Goal: Information Seeking & Learning: Learn about a topic

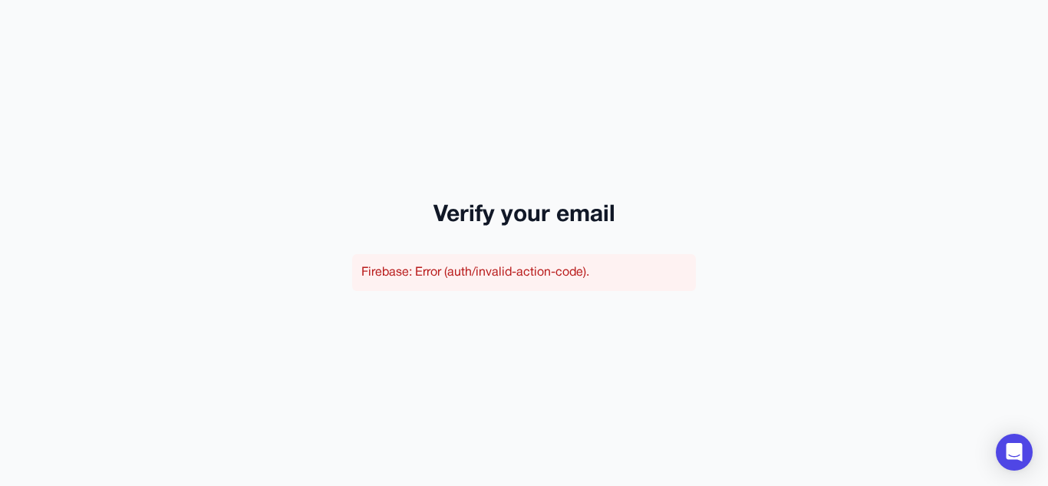
click at [529, 248] on div "Verify your email Firebase: Error (auth/invalid-action-code)." at bounding box center [524, 243] width 1048 height 486
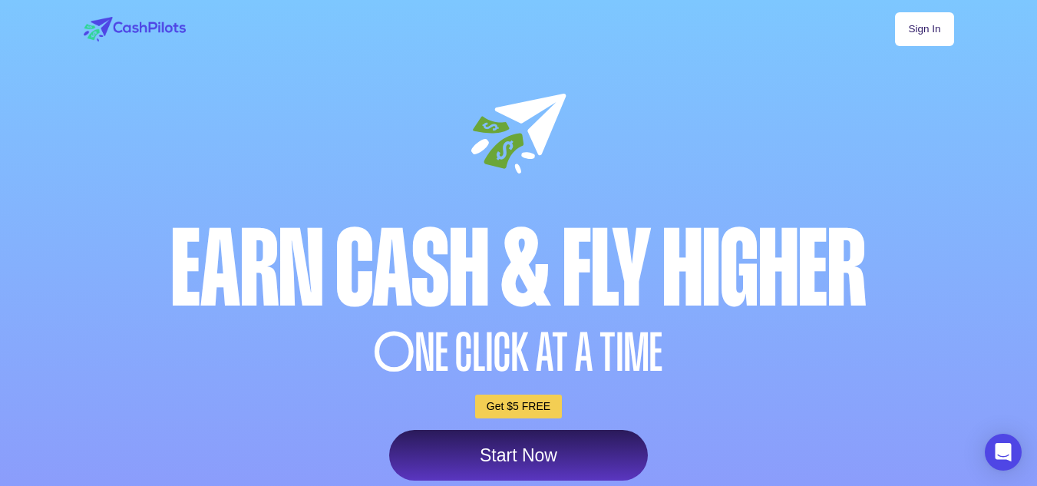
click at [939, 35] on link "Sign In" at bounding box center [924, 29] width 58 height 34
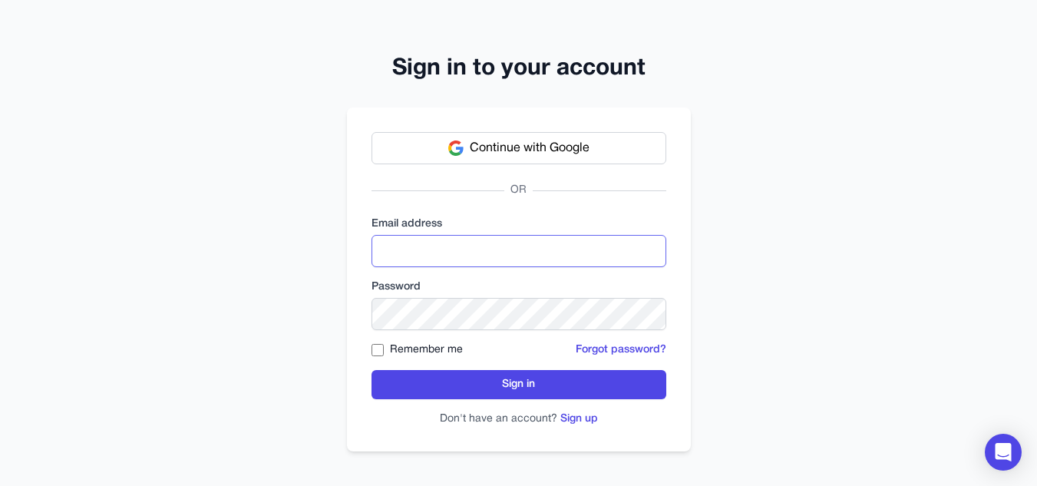
click at [594, 247] on input "email" at bounding box center [518, 251] width 295 height 32
type input "**********"
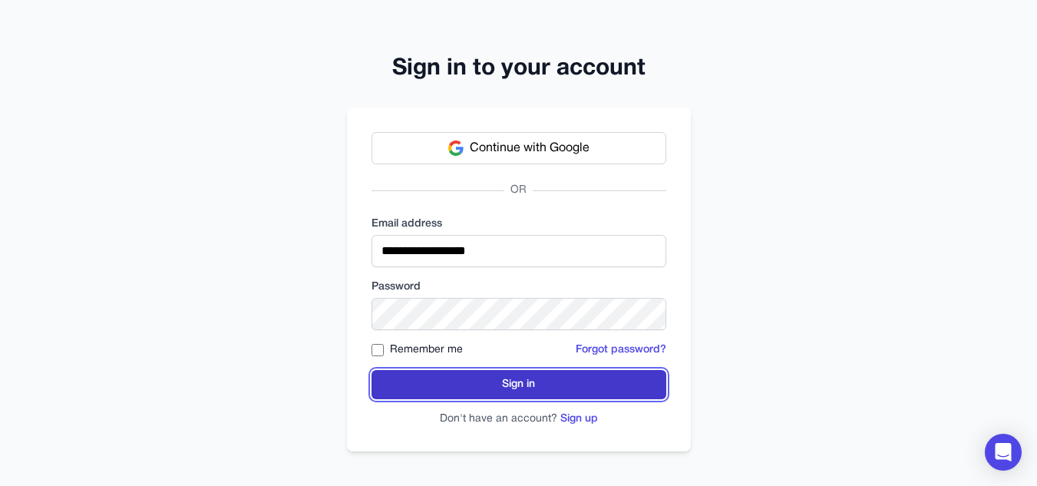
click at [440, 390] on button "Sign in" at bounding box center [518, 384] width 295 height 29
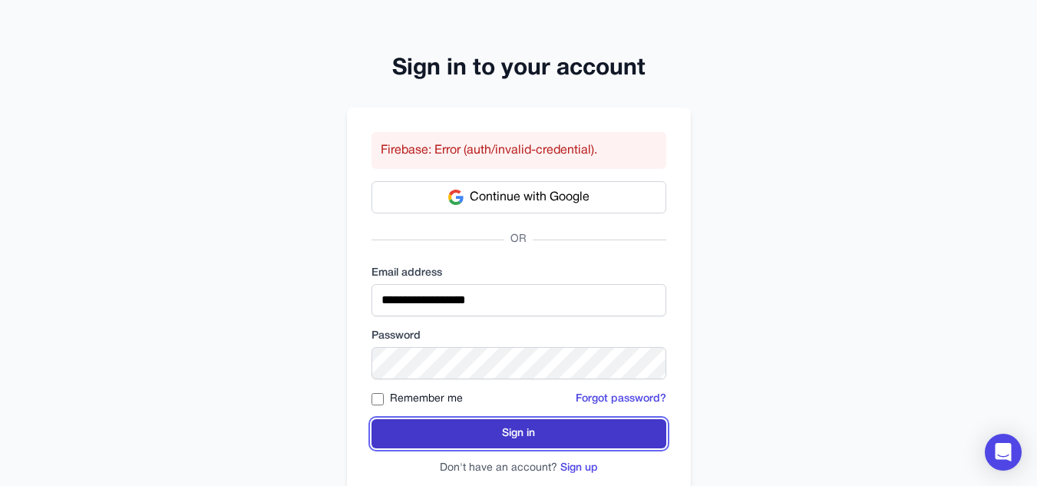
click at [493, 431] on button "Sign in" at bounding box center [518, 433] width 295 height 29
click at [475, 435] on button "Sign in" at bounding box center [518, 433] width 295 height 29
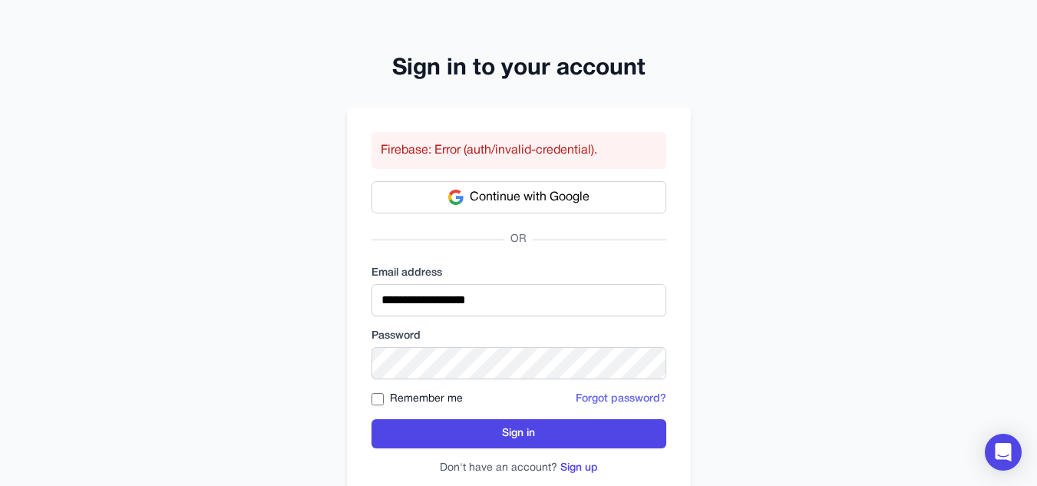
click at [612, 399] on button "Forgot password?" at bounding box center [621, 398] width 91 height 15
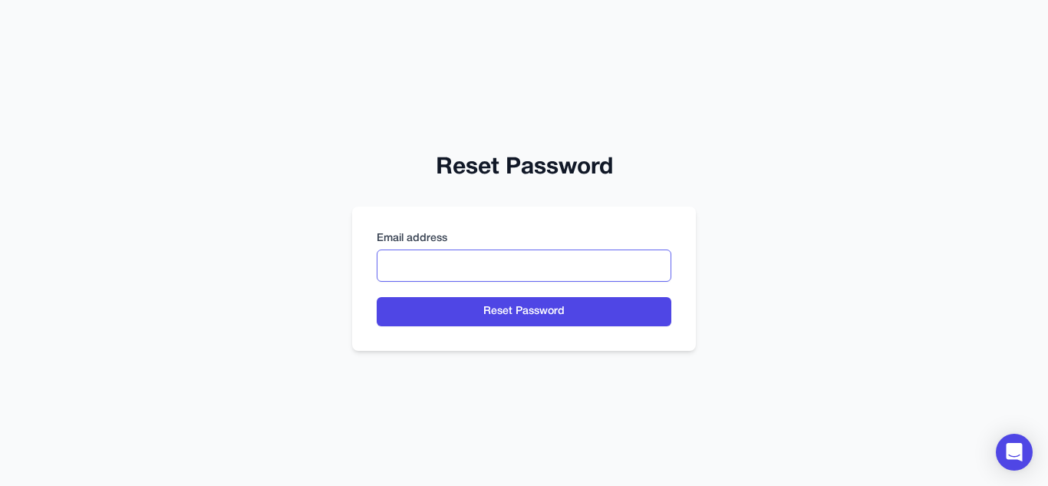
click at [560, 276] on input "email" at bounding box center [524, 265] width 295 height 32
click at [560, 276] on input "******" at bounding box center [524, 265] width 295 height 32
type input "**********"
click at [645, 329] on div "**********" at bounding box center [524, 278] width 344 height 144
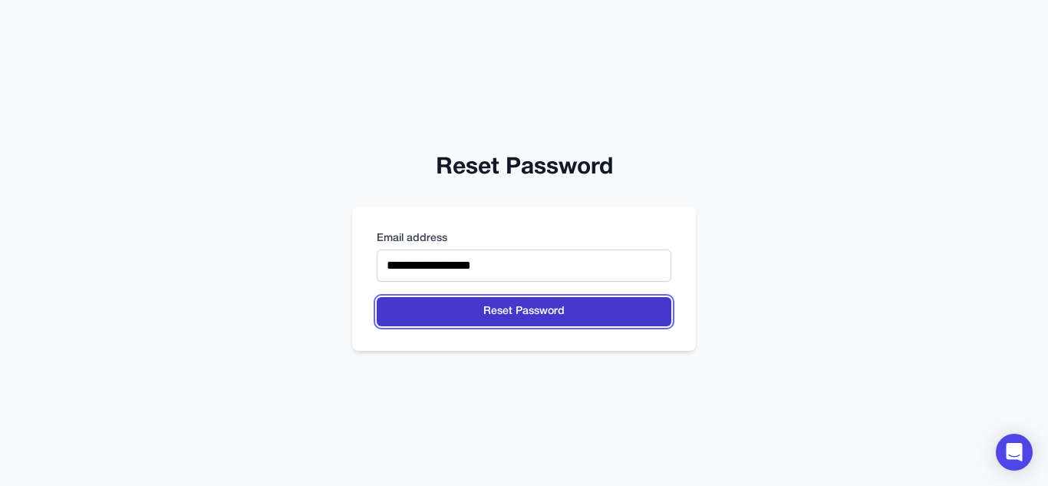
click at [645, 307] on button "Reset Password" at bounding box center [524, 311] width 295 height 29
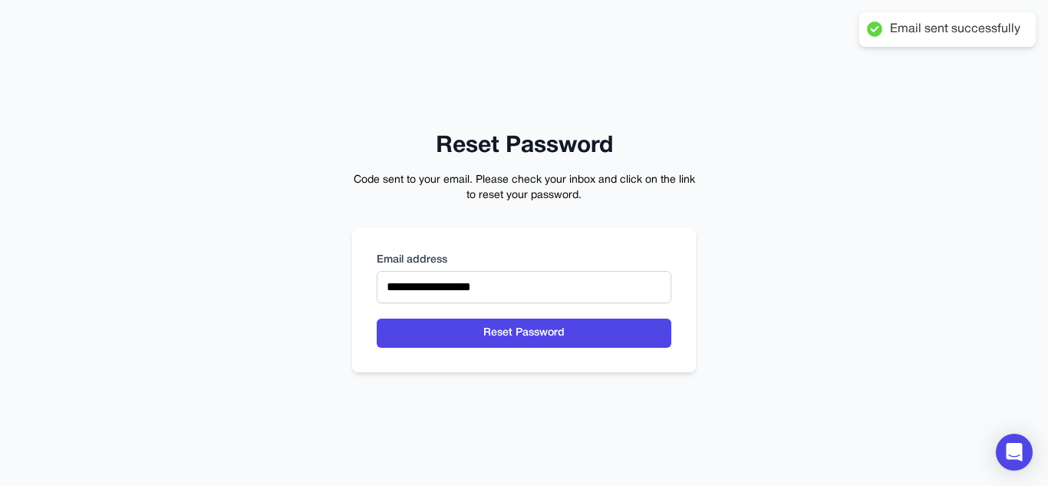
click at [627, 96] on div "**********" at bounding box center [524, 243] width 1048 height 486
drag, startPoint x: 1045, startPoint y: 0, endPoint x: 700, endPoint y: 48, distance: 348.7
click at [700, 48] on div "**********" at bounding box center [524, 243] width 1048 height 486
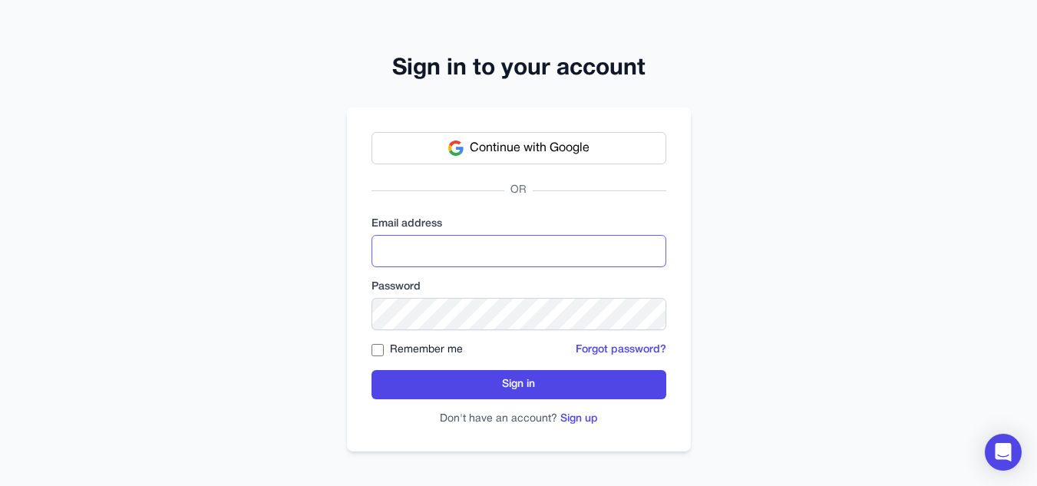
click at [513, 241] on input "email" at bounding box center [518, 251] width 295 height 32
click at [519, 138] on button "Continue with Google" at bounding box center [518, 148] width 295 height 32
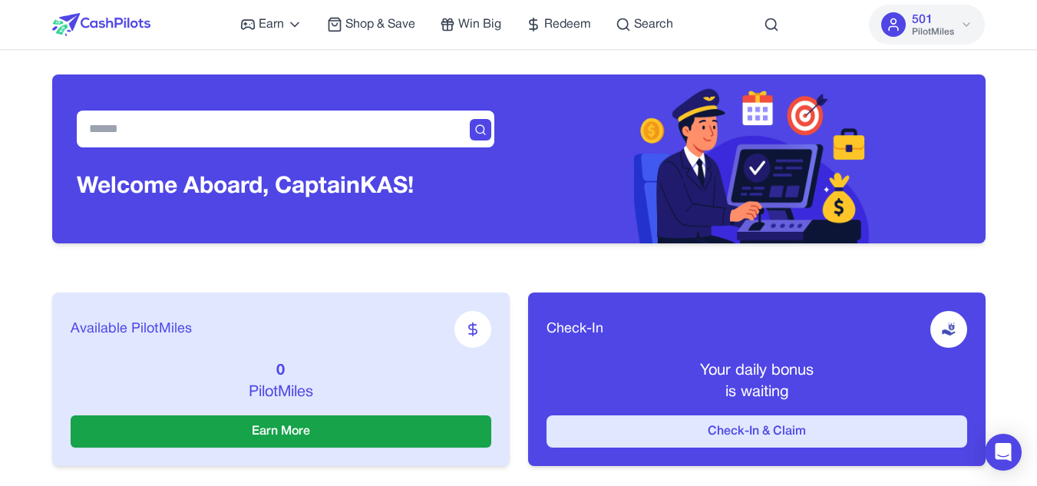
click at [652, 424] on button "Check-In & Claim" at bounding box center [756, 431] width 421 height 32
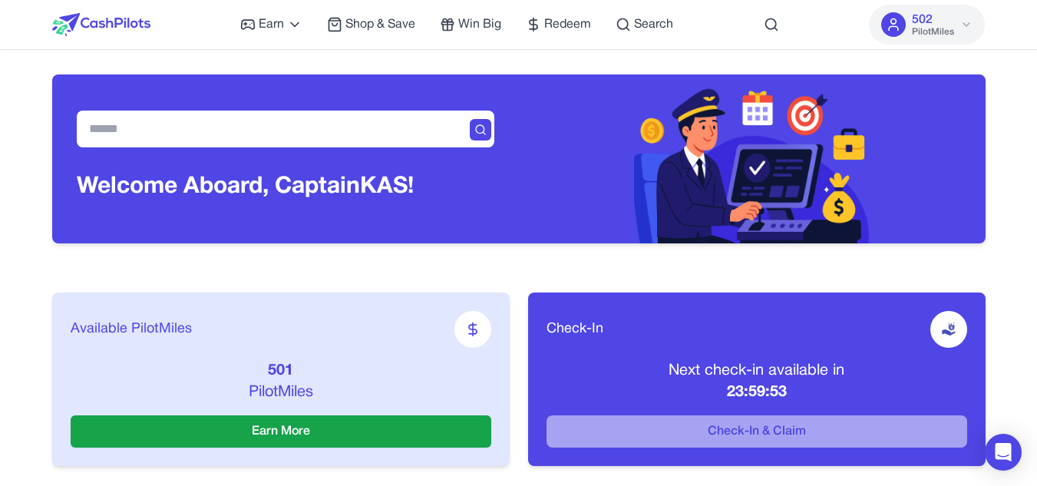
click at [966, 21] on icon at bounding box center [966, 24] width 12 height 12
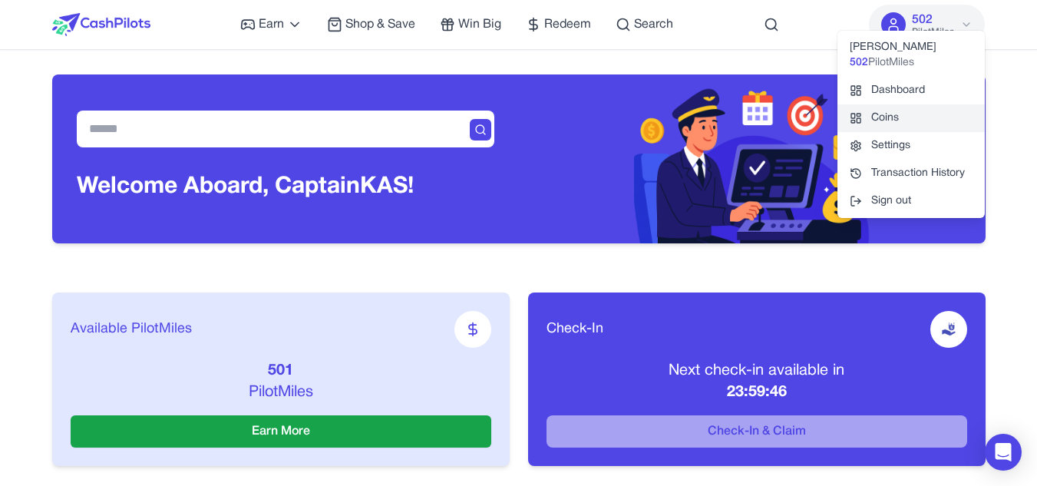
click at [916, 108] on link "Coins" at bounding box center [910, 118] width 147 height 28
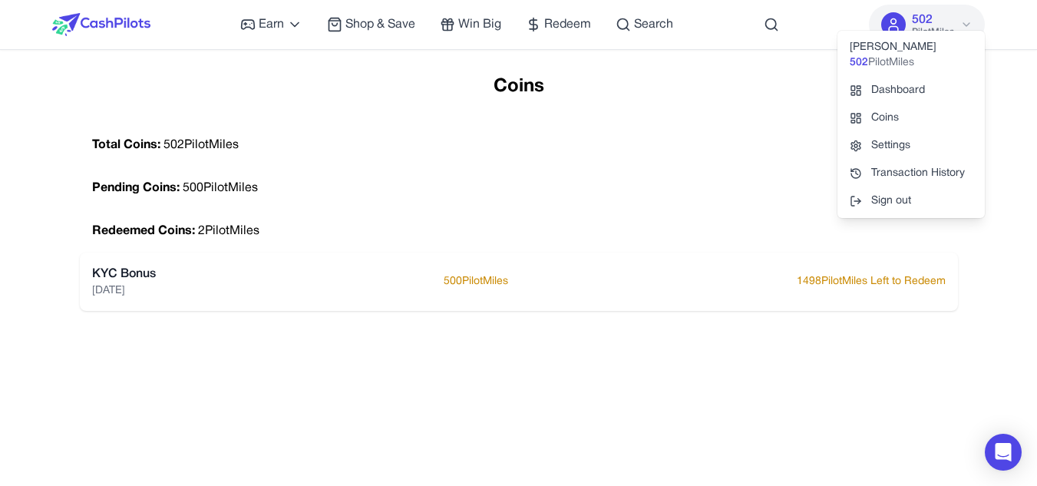
click at [424, 163] on div "Total Coins: 502 PilotMiles" at bounding box center [519, 145] width 878 height 43
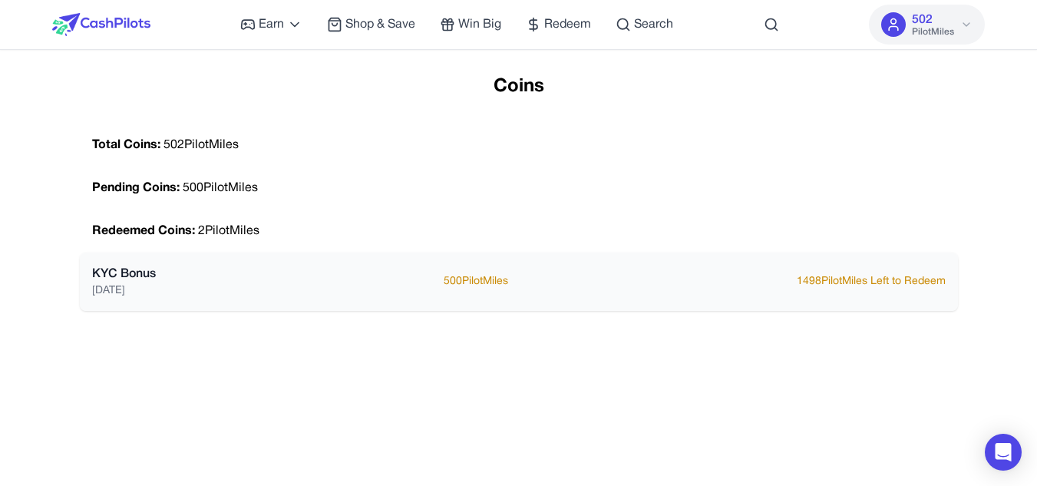
click at [846, 284] on p "1498 PilotMiles Left to Redeem" at bounding box center [871, 281] width 149 height 15
click at [547, 21] on span "Redeem" at bounding box center [567, 24] width 47 height 18
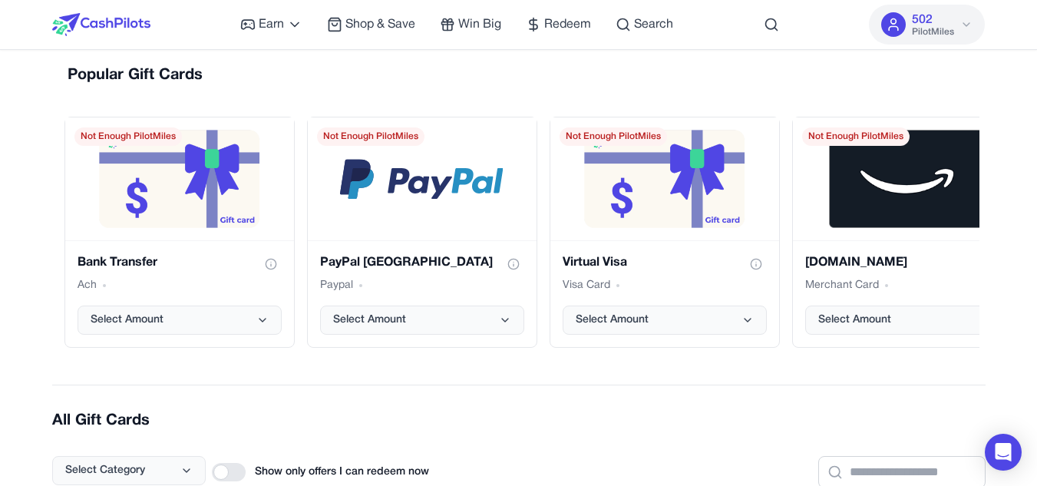
scroll to position [211, 0]
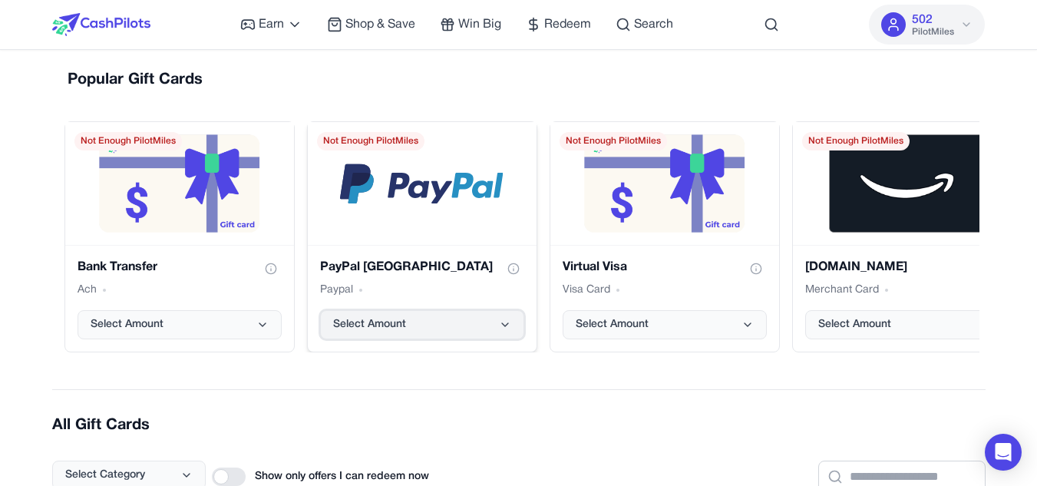
click at [499, 319] on icon "PayPal USA gift card" at bounding box center [505, 324] width 12 height 12
click at [598, 427] on h2 "All Gift Cards" at bounding box center [518, 424] width 933 height 21
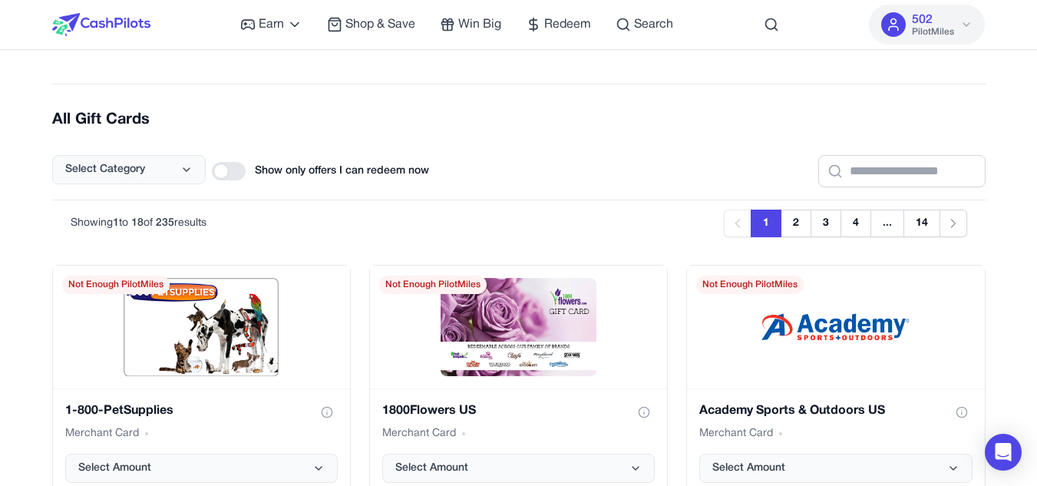
scroll to position [0, 0]
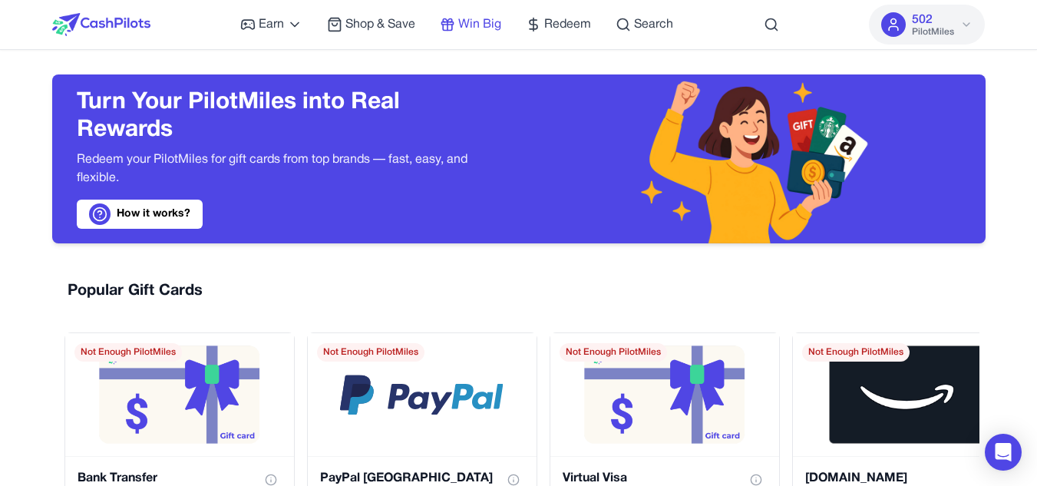
click at [468, 30] on span "Win Big" at bounding box center [479, 24] width 43 height 18
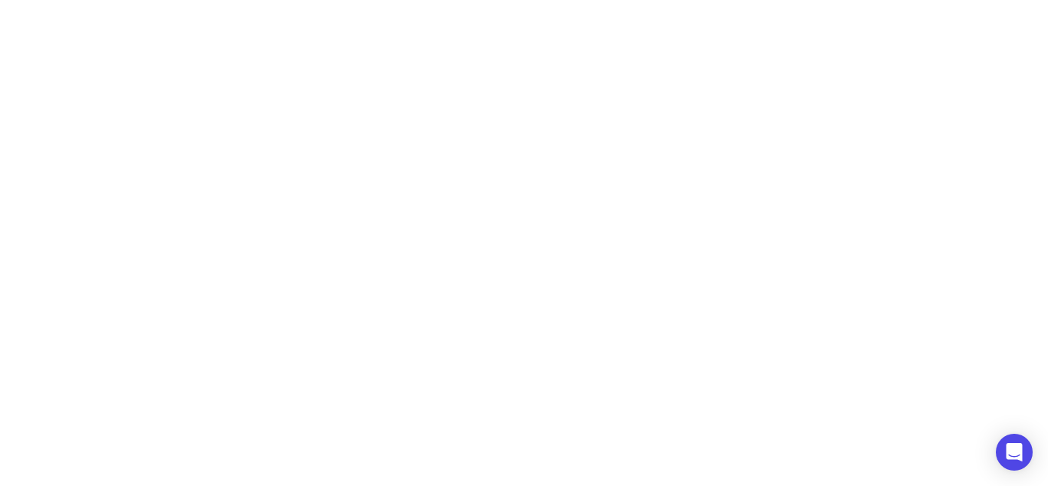
click at [468, 30] on body "Earn Play Games Enjoy fun games and earn Try New App Test new app for rewards T…" at bounding box center [524, 38] width 1048 height 77
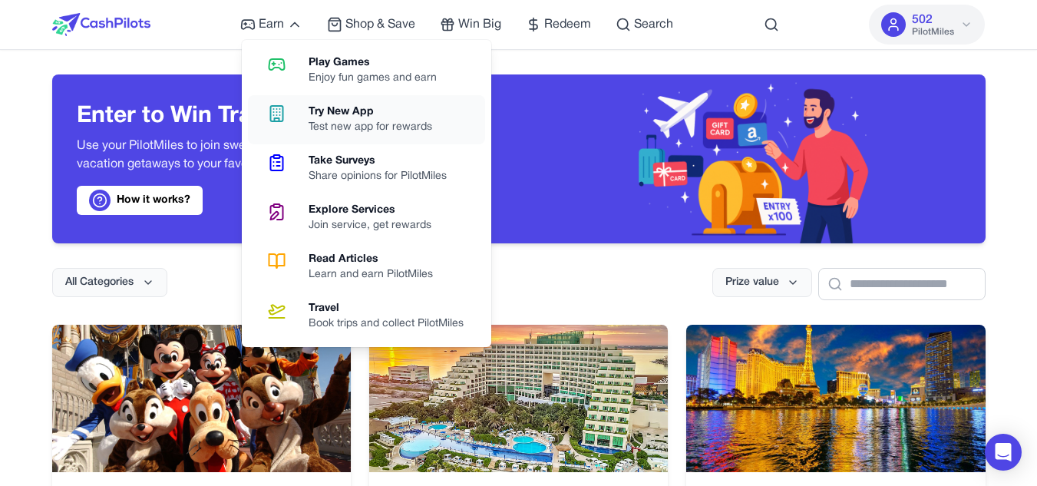
click at [345, 126] on div "Test new app for rewards" at bounding box center [377, 127] width 136 height 15
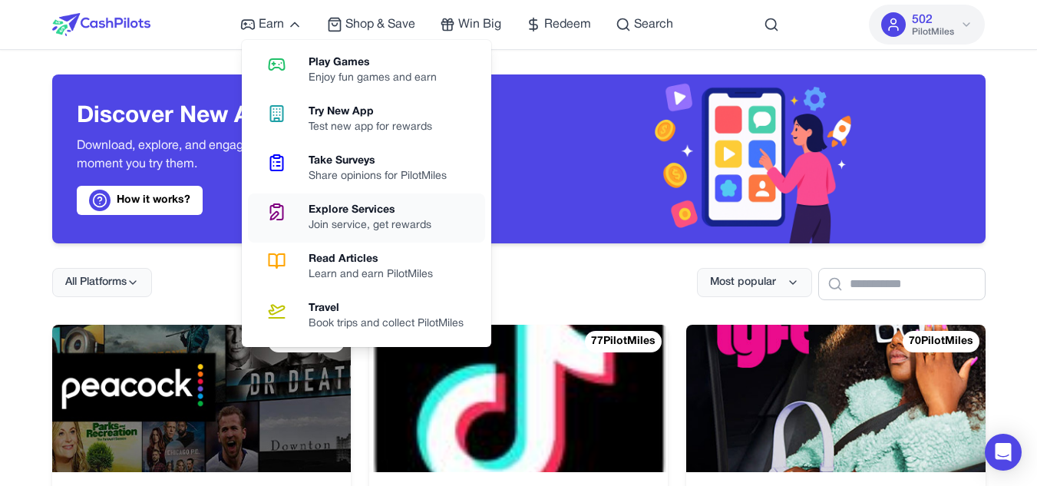
click at [354, 210] on div "Explore Services" at bounding box center [376, 210] width 135 height 15
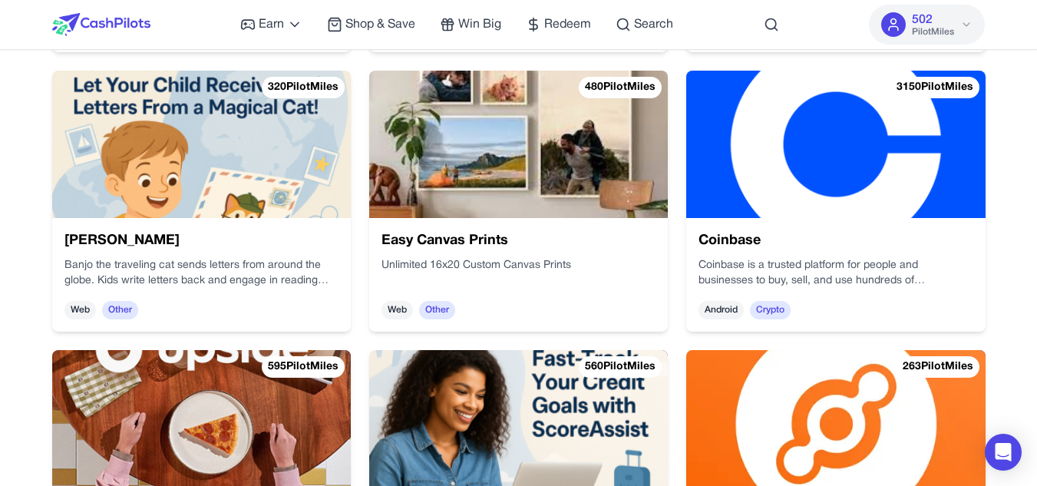
scroll to position [809, 0]
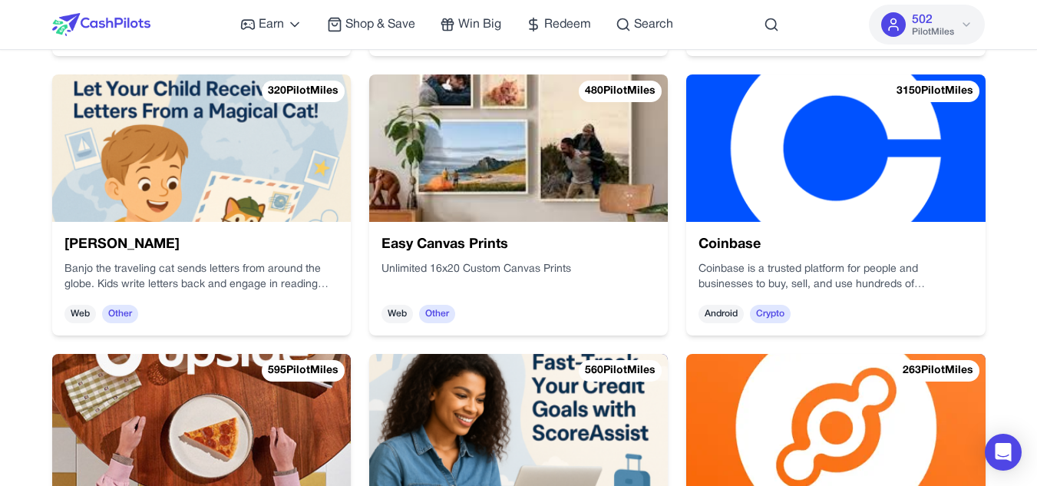
click at [892, 242] on h3 "Coinbase" at bounding box center [835, 244] width 274 height 21
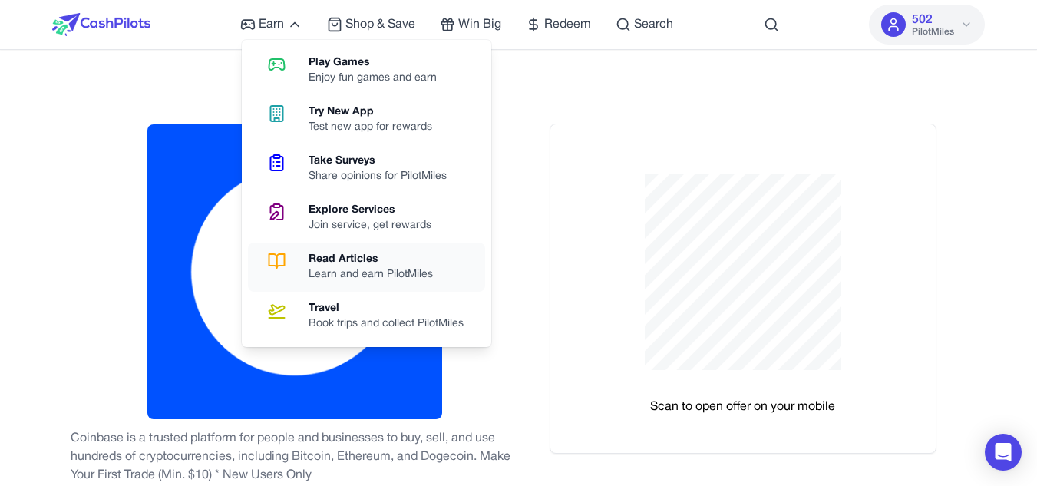
click at [374, 275] on div "Learn and earn PilotMiles" at bounding box center [377, 274] width 137 height 15
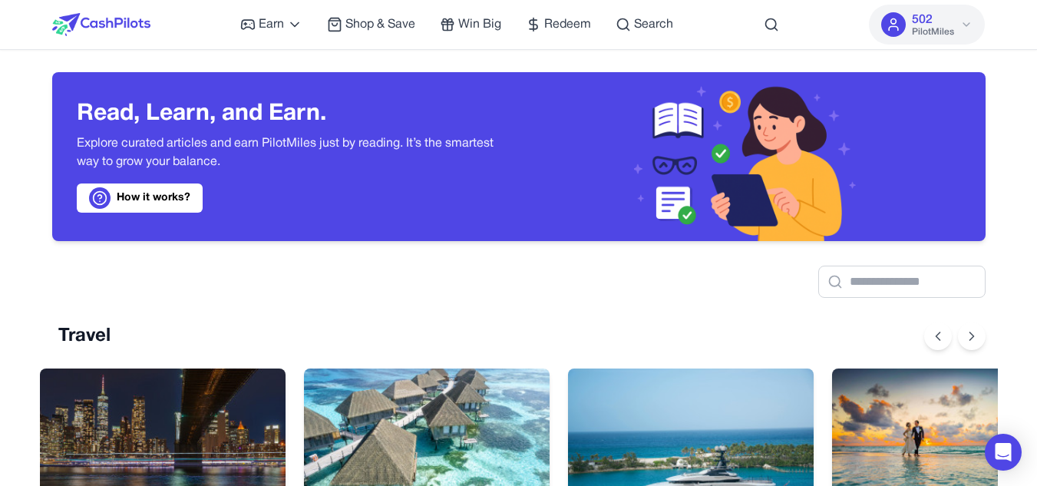
scroll to position [8, 0]
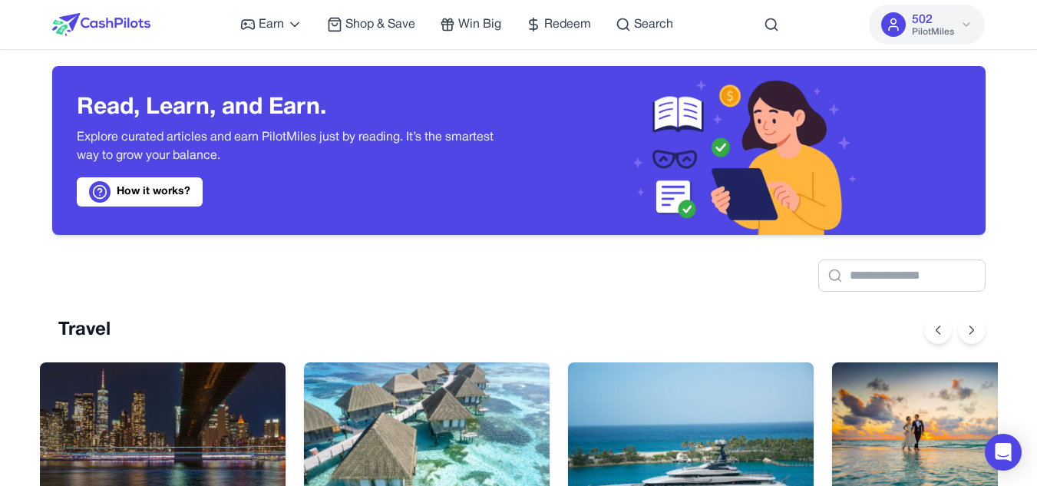
click at [176, 184] on link "How it works?" at bounding box center [140, 191] width 126 height 29
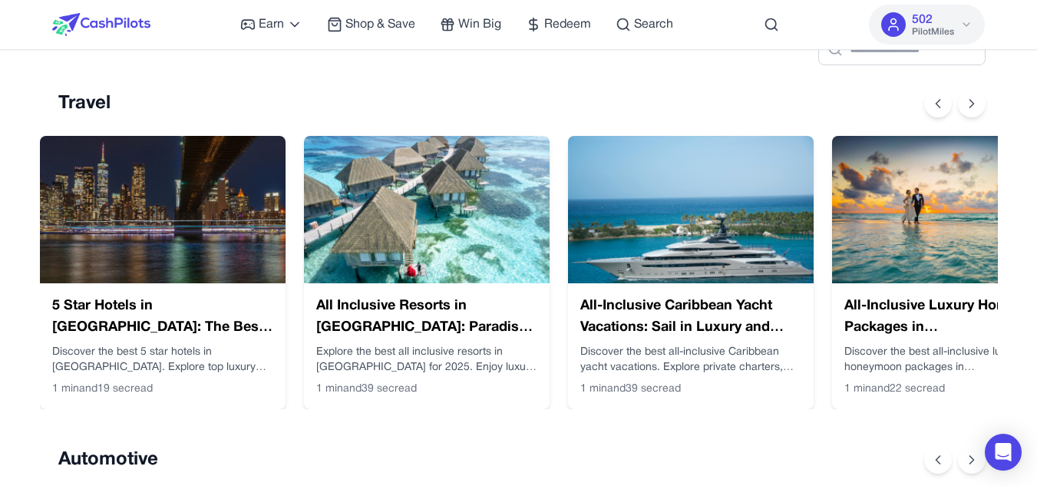
scroll to position [290, 0]
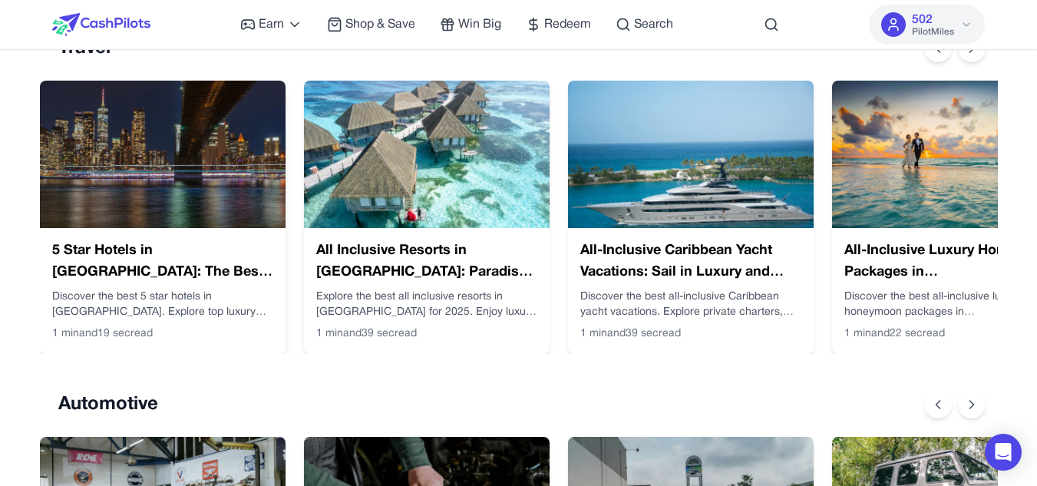
click at [160, 209] on img at bounding box center [163, 154] width 246 height 147
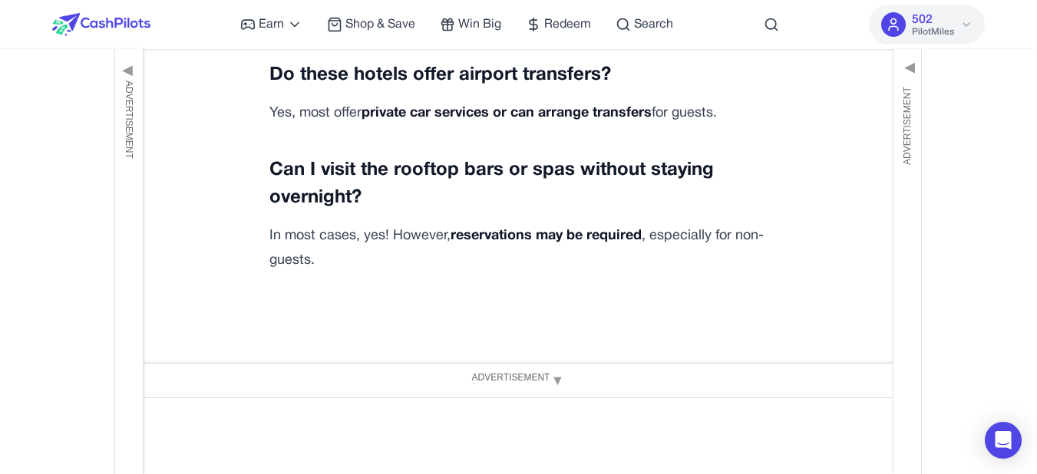
scroll to position [5403, 0]
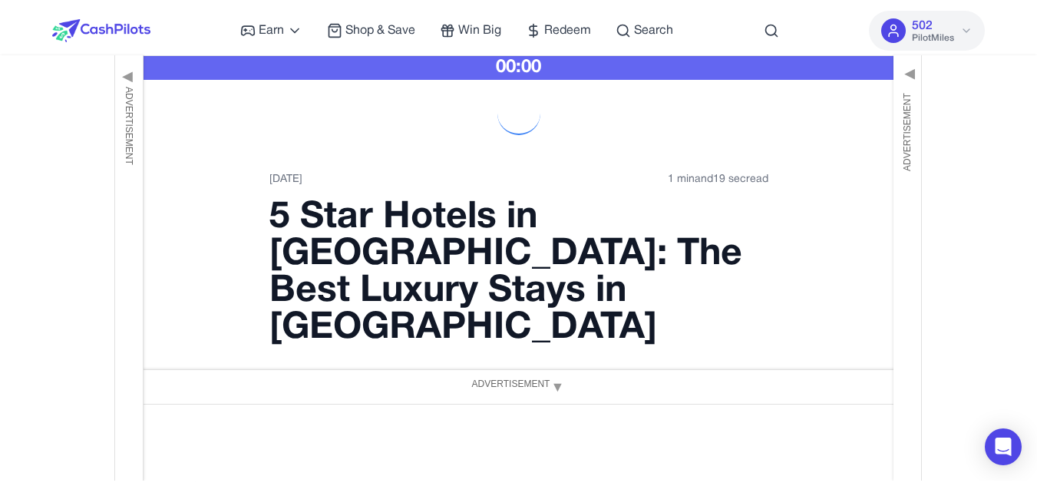
scroll to position [0, 0]
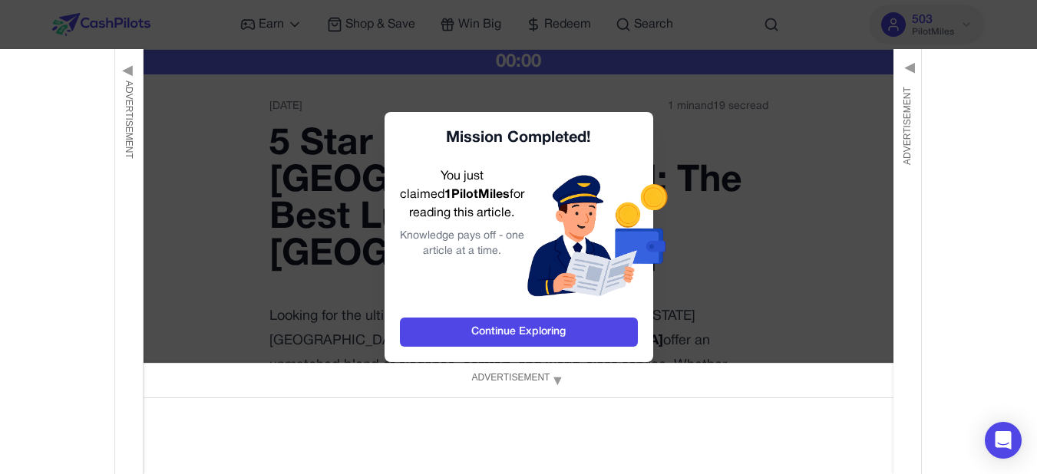
click at [477, 259] on div "Knowledge pays off - one article at a time." at bounding box center [462, 244] width 124 height 31
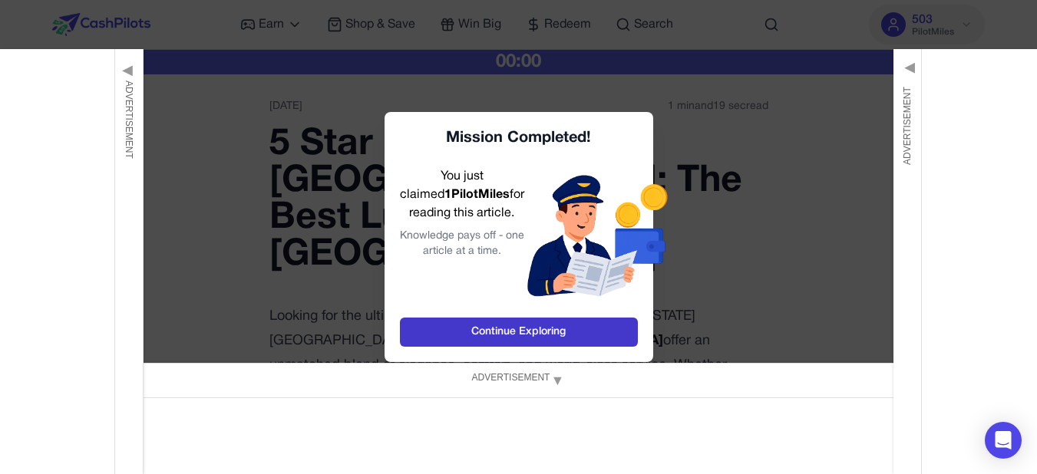
click at [493, 328] on link "Continue Exploring" at bounding box center [519, 332] width 238 height 29
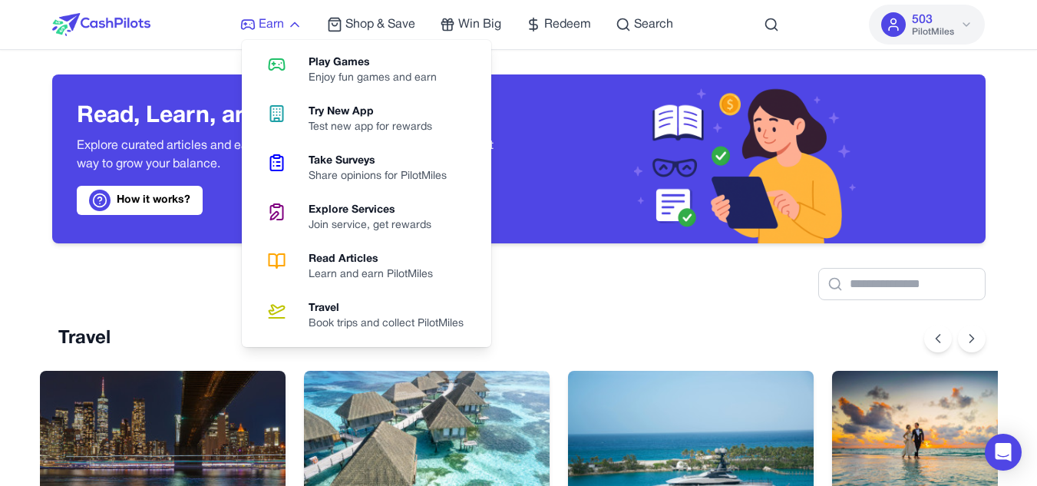
click at [299, 24] on icon at bounding box center [294, 24] width 15 height 15
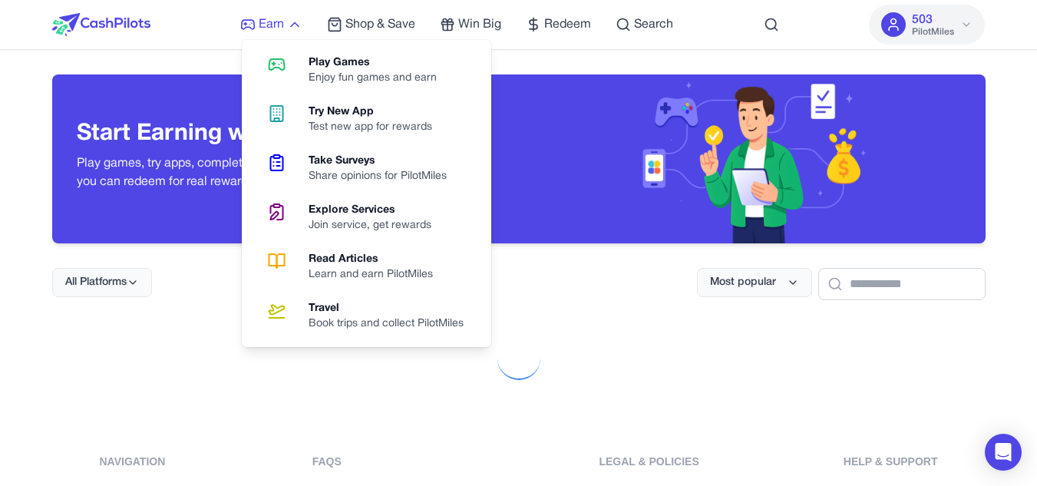
click at [299, 24] on icon at bounding box center [294, 24] width 15 height 15
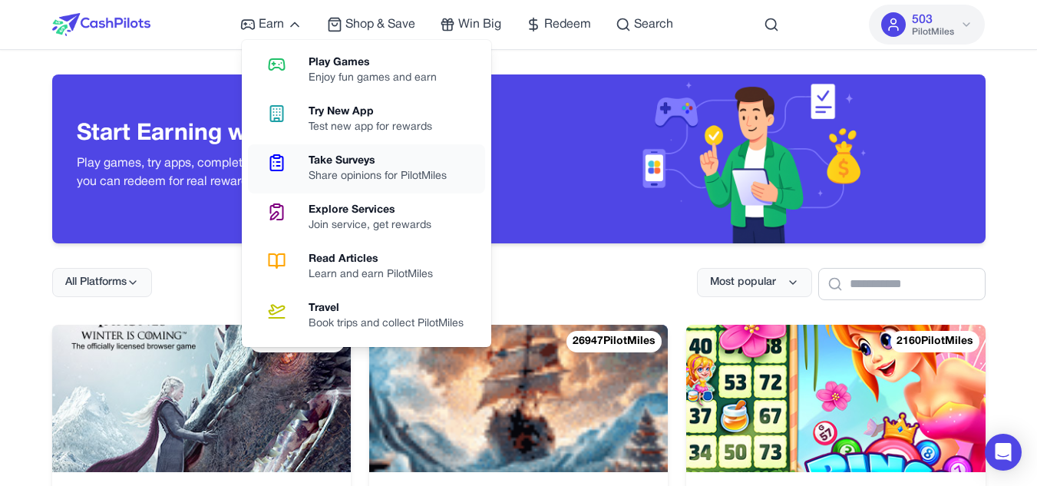
click at [379, 176] on div "Share opinions for PilotMiles" at bounding box center [384, 176] width 150 height 15
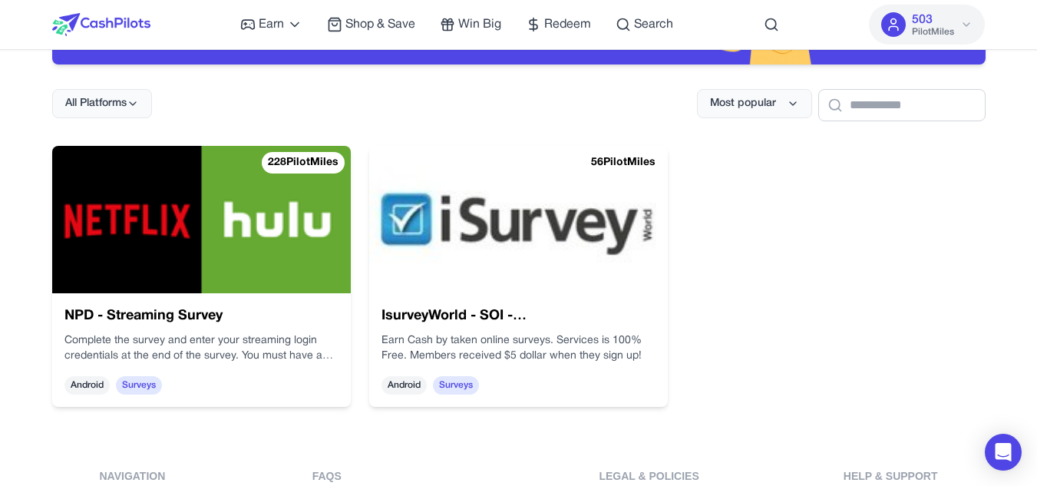
scroll to position [180, 0]
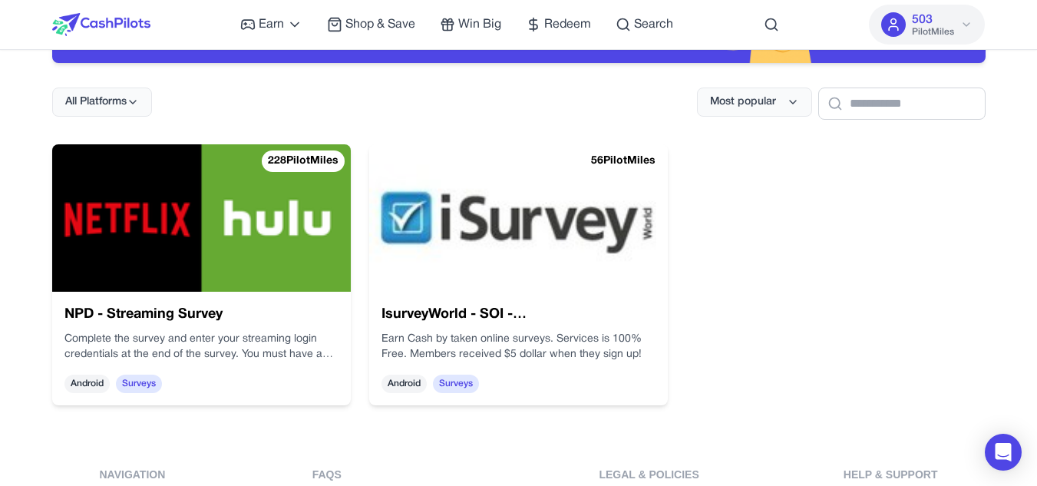
click at [257, 267] on h3 "NPD - Streaming Survey" at bounding box center [205, 214] width 268 height 105
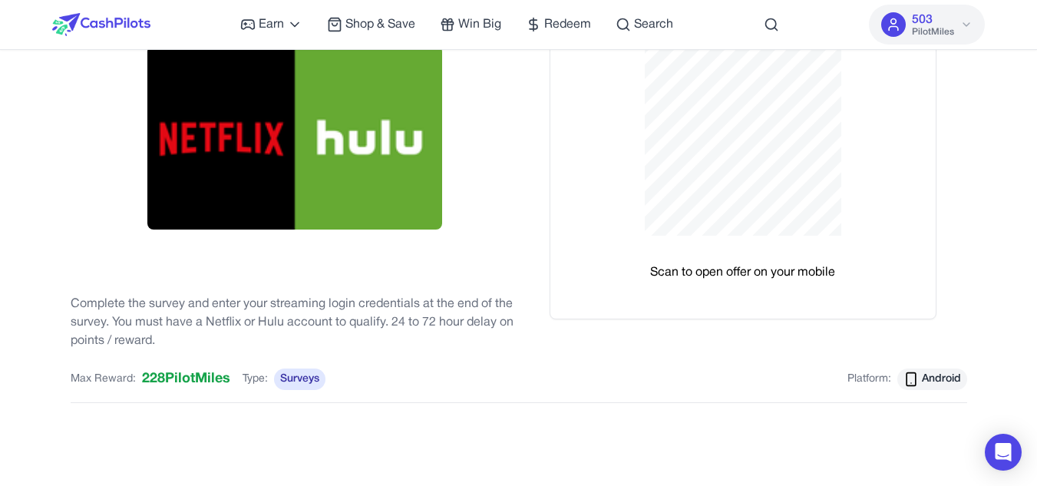
scroll to position [124, 0]
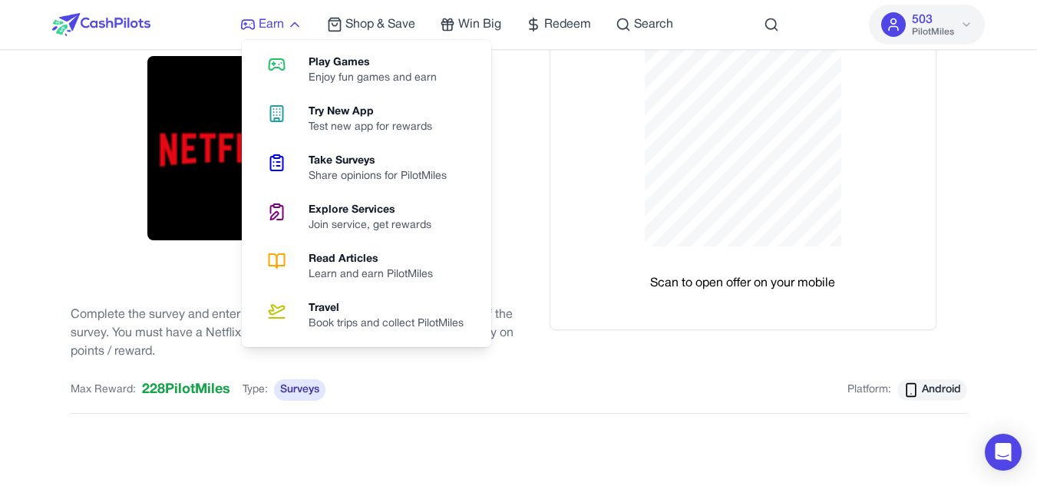
click at [278, 26] on span "Earn" at bounding box center [271, 24] width 25 height 18
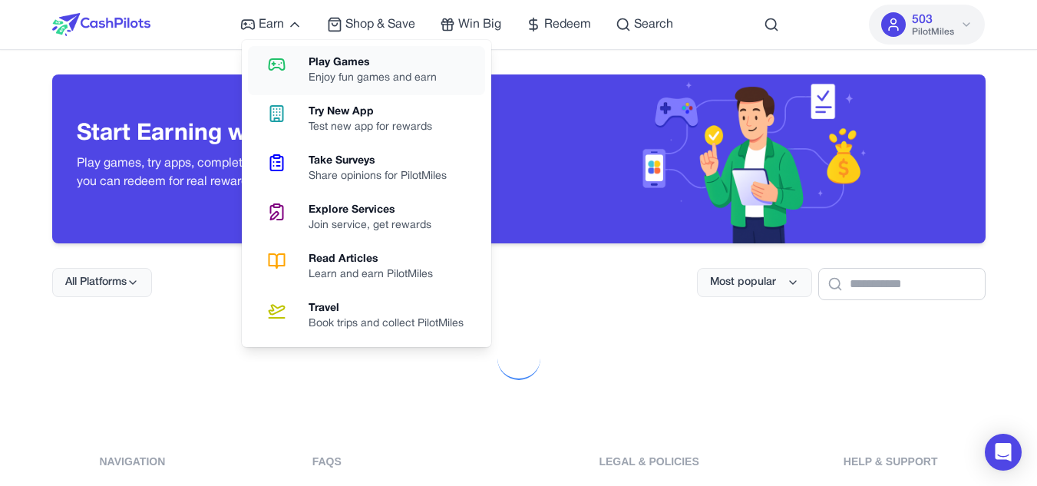
click at [371, 54] on link "Play Games Enjoy fun games and earn" at bounding box center [366, 70] width 237 height 49
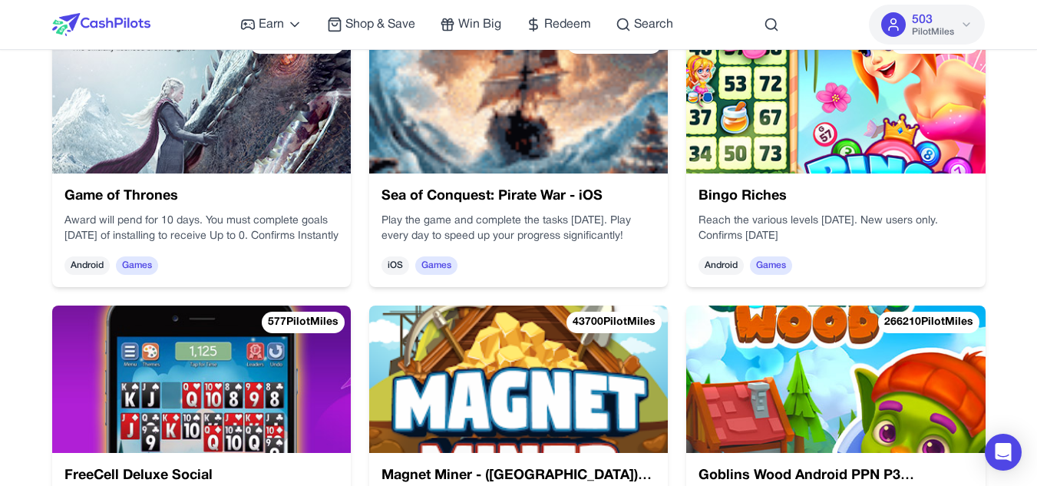
scroll to position [267, 0]
